Goal: Task Accomplishment & Management: Manage account settings

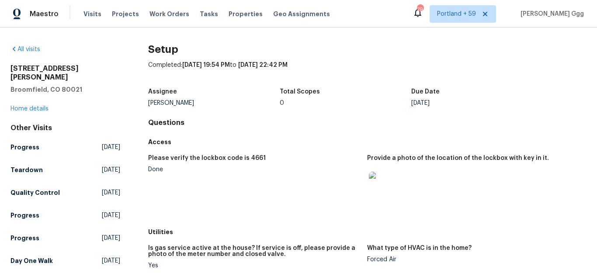
click at [91, 8] on div "Visits Projects Work Orders Tasks Properties Geo Assignments" at bounding box center [211, 13] width 257 height 17
click at [85, 14] on span "Visits" at bounding box center [92, 14] width 18 height 9
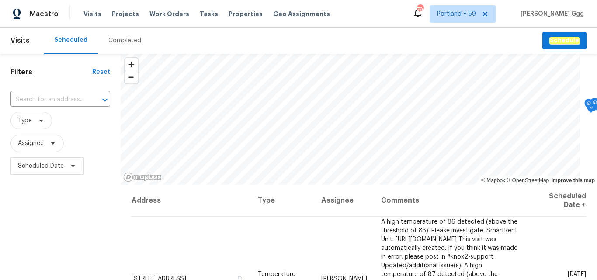
click at [118, 41] on div "Completed" at bounding box center [124, 40] width 33 height 9
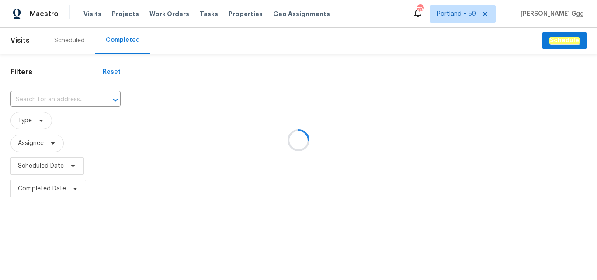
click at [35, 100] on div at bounding box center [298, 140] width 597 height 280
drag, startPoint x: 35, startPoint y: 99, endPoint x: 24, endPoint y: 99, distance: 10.9
click at [24, 99] on div at bounding box center [298, 140] width 597 height 280
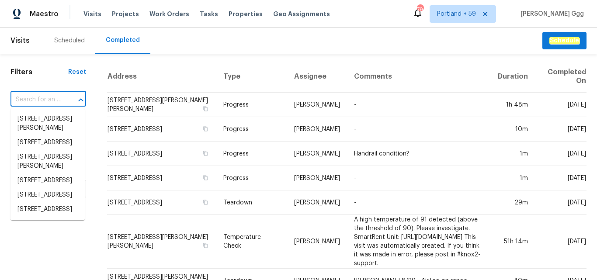
paste input "[STREET_ADDRESS]"
type input "[STREET_ADDRESS]"
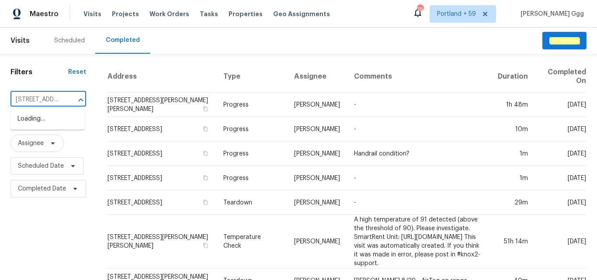
scroll to position [0, 72]
click at [34, 123] on li "[STREET_ADDRESS]" at bounding box center [47, 119] width 74 height 14
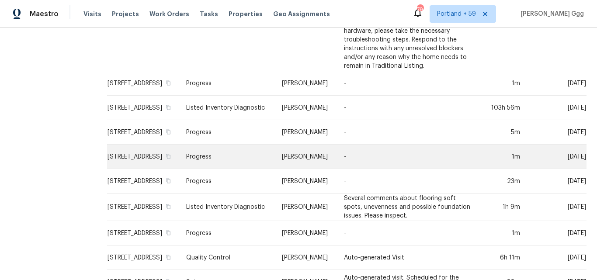
scroll to position [408, 0]
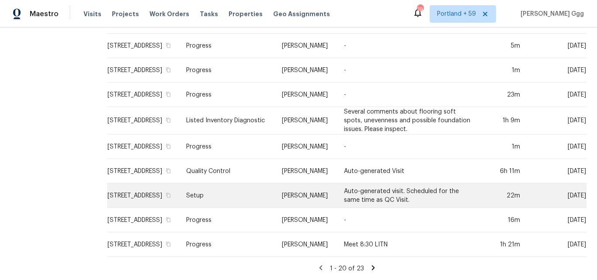
click at [237, 190] on td "Setup" at bounding box center [227, 196] width 96 height 24
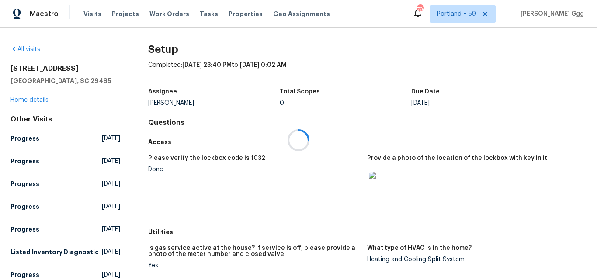
click at [40, 99] on div at bounding box center [298, 140] width 597 height 280
click at [40, 99] on link "Home details" at bounding box center [29, 100] width 38 height 6
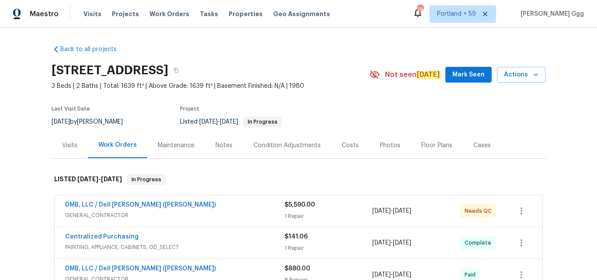
click at [380, 145] on div "Photos" at bounding box center [390, 145] width 21 height 9
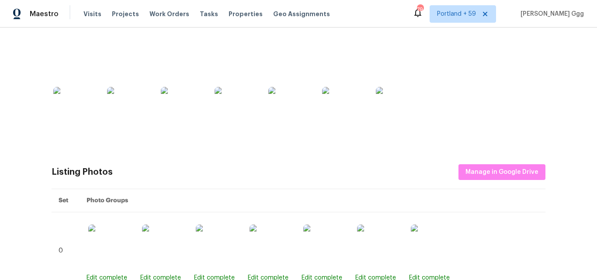
scroll to position [219, 0]
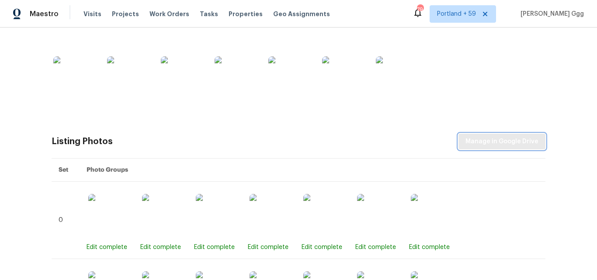
click at [492, 144] on span "Manage in Google Drive" at bounding box center [501, 141] width 73 height 11
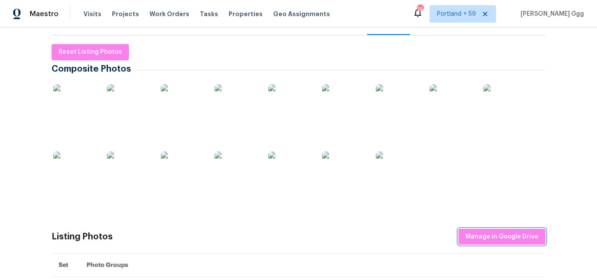
scroll to position [0, 0]
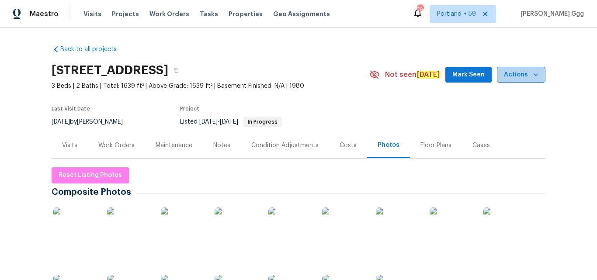
click at [532, 73] on icon "button" at bounding box center [535, 74] width 9 height 9
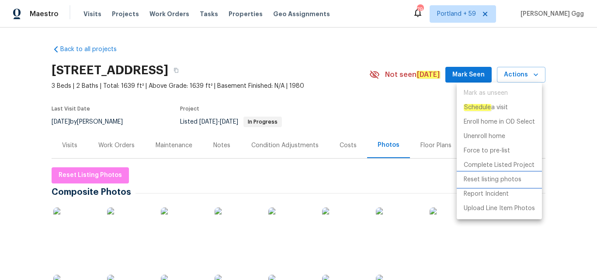
click at [496, 181] on p "Reset listing photos" at bounding box center [493, 179] width 58 height 9
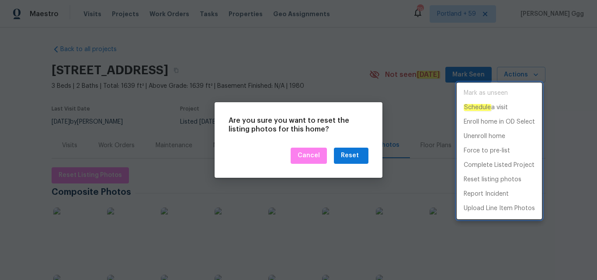
click at [343, 153] on div at bounding box center [298, 140] width 597 height 280
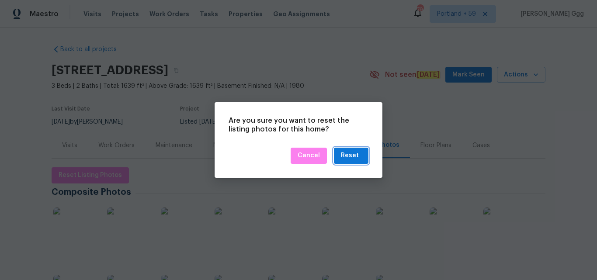
click at [344, 154] on div "Reset" at bounding box center [350, 155] width 18 height 11
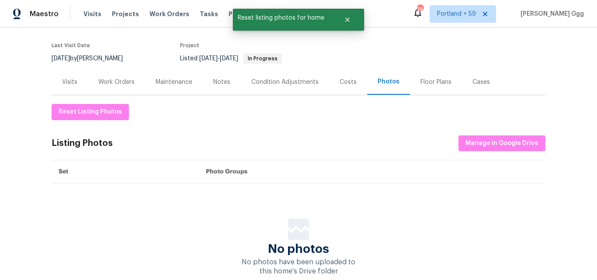
scroll to position [118, 0]
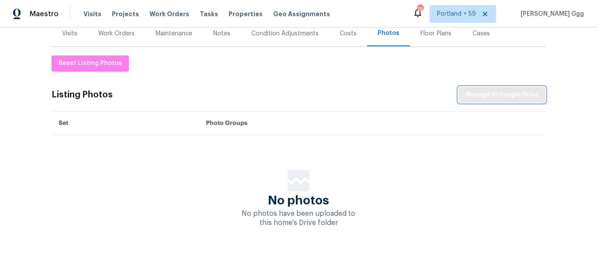
click at [478, 90] on span "Manage in Google Drive" at bounding box center [501, 95] width 73 height 11
